Goal: Navigation & Orientation: Find specific page/section

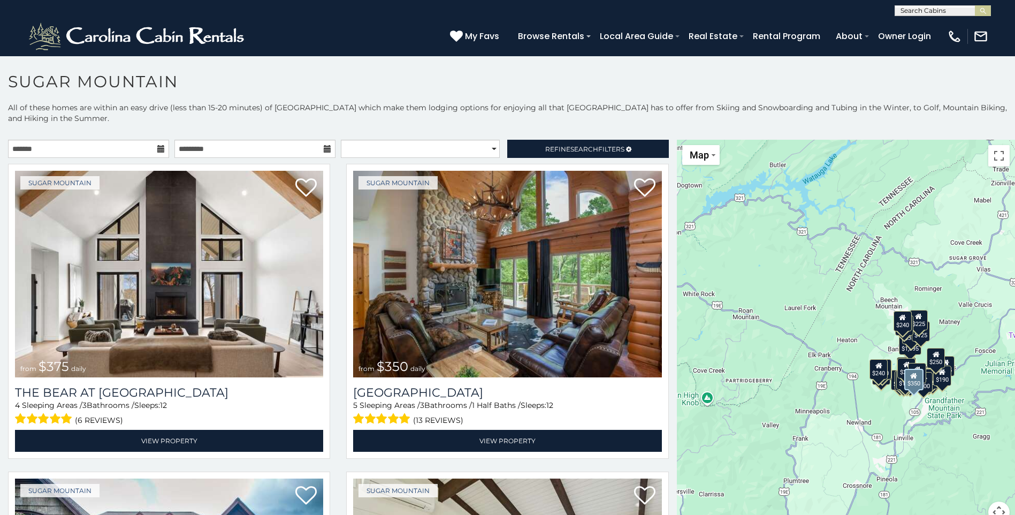
scroll to position [44, 0]
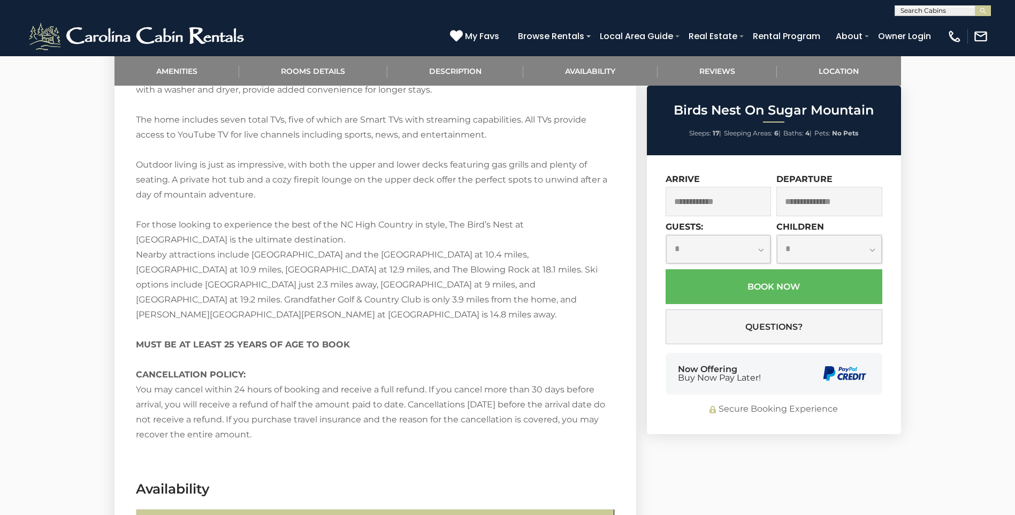
scroll to position [1846, 0]
click at [689, 403] on div "Secure Booking Experience" at bounding box center [773, 409] width 217 height 12
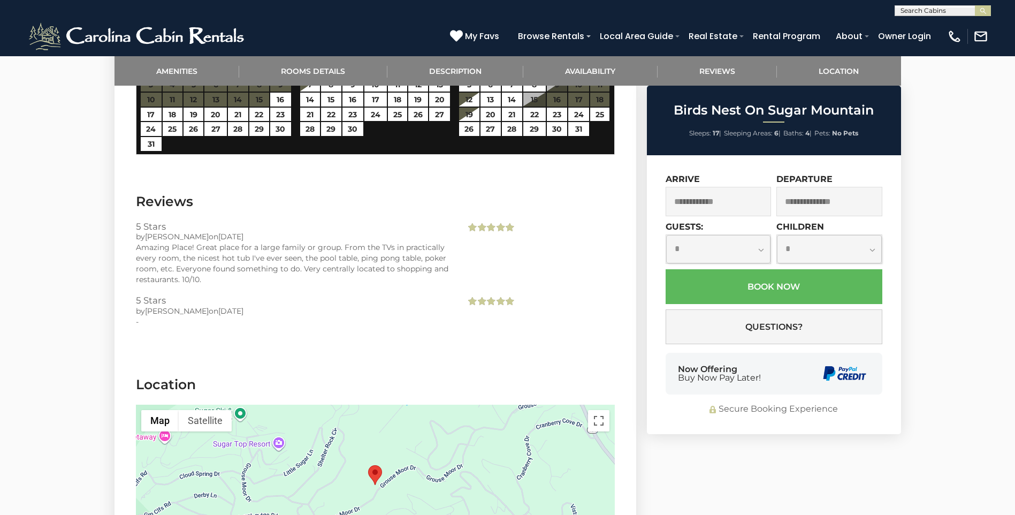
scroll to position [2352, 0]
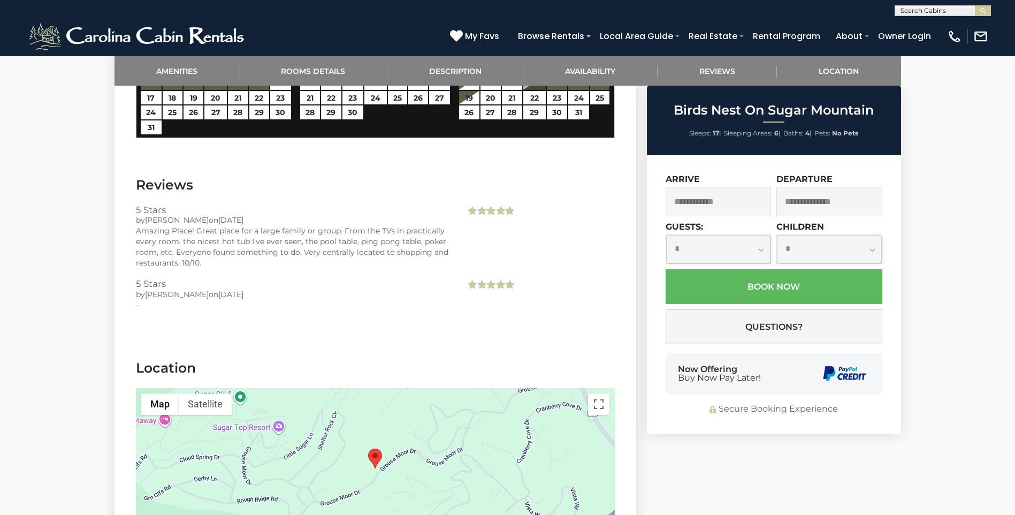
click at [800, 427] on div "**********" at bounding box center [774, 294] width 254 height 279
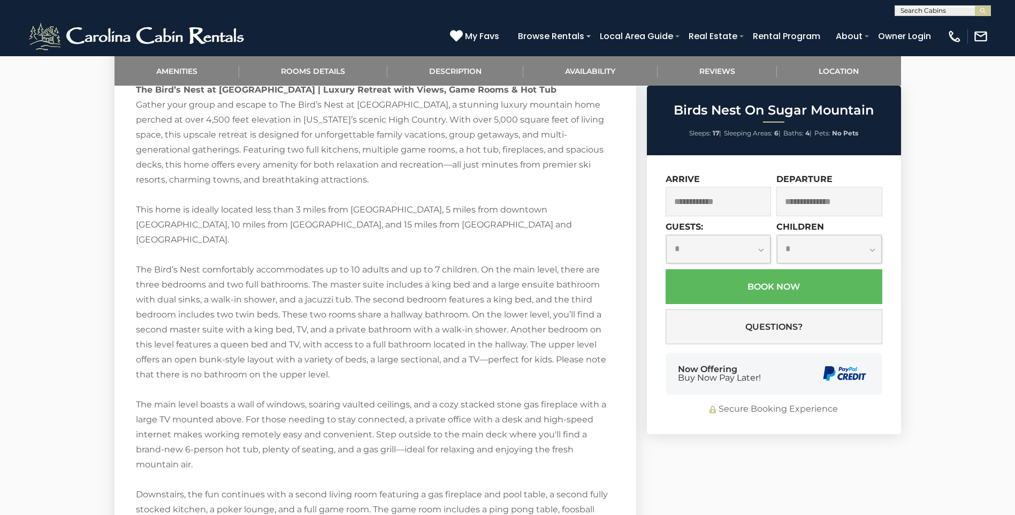
scroll to position [1771, 0]
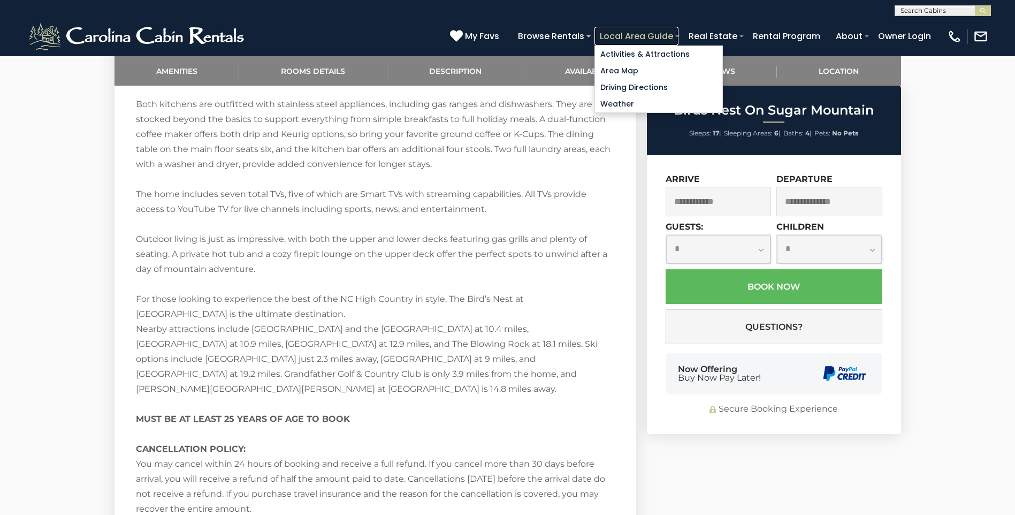
click at [678, 42] on link "Local Area Guide" at bounding box center [636, 36] width 84 height 19
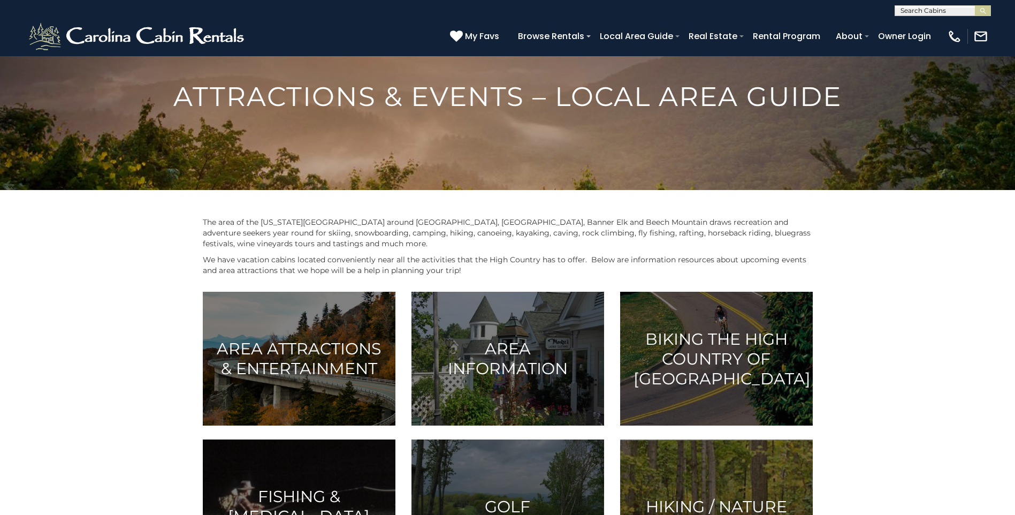
scroll to position [47, 0]
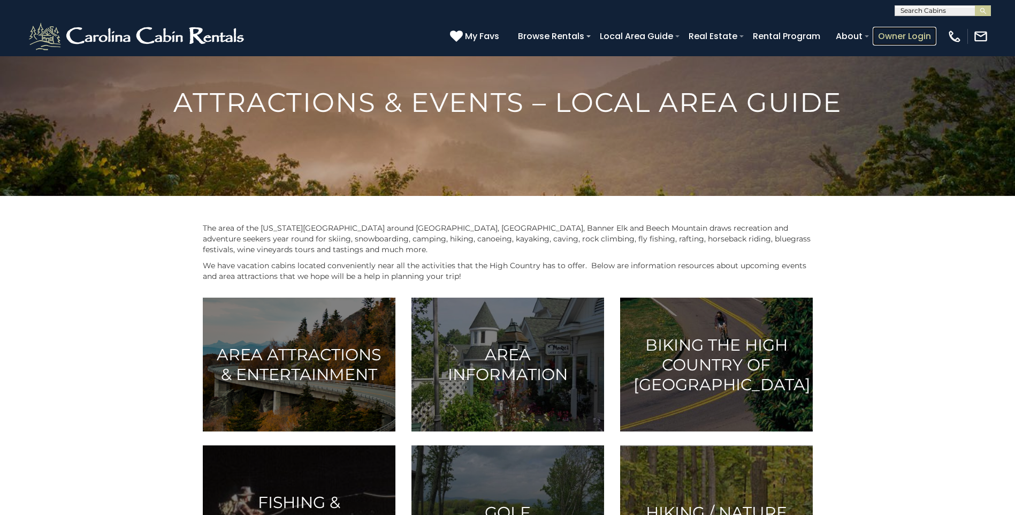
click at [881, 40] on link "Owner Login" at bounding box center [904, 36] width 64 height 19
